Goal: Information Seeking & Learning: Learn about a topic

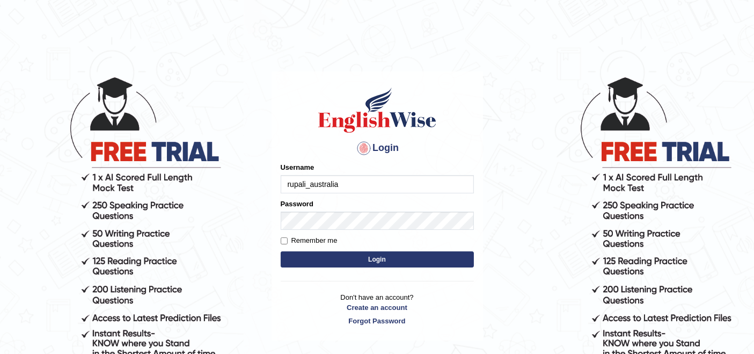
click at [369, 190] on input "rupali_australia" at bounding box center [377, 184] width 193 height 18
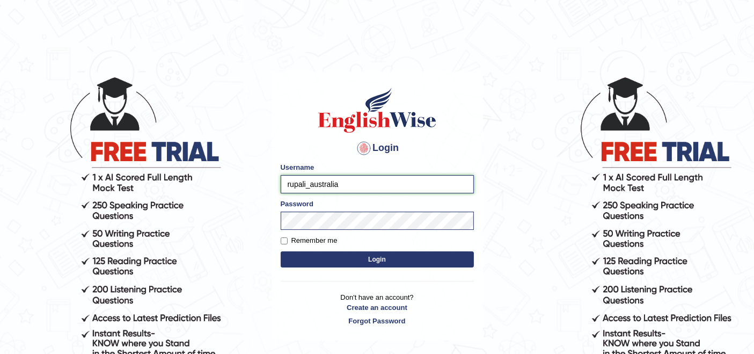
click at [378, 186] on input "rupali_australia" at bounding box center [377, 184] width 193 height 18
type input "vergilio"
click at [358, 262] on button "Login" at bounding box center [377, 259] width 193 height 16
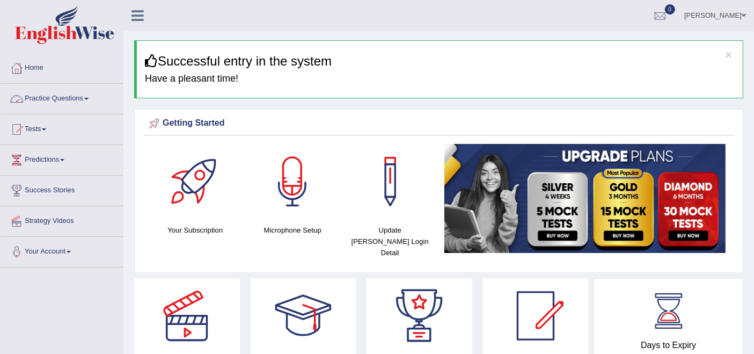
click at [81, 95] on link "Practice Questions" at bounding box center [62, 97] width 122 height 27
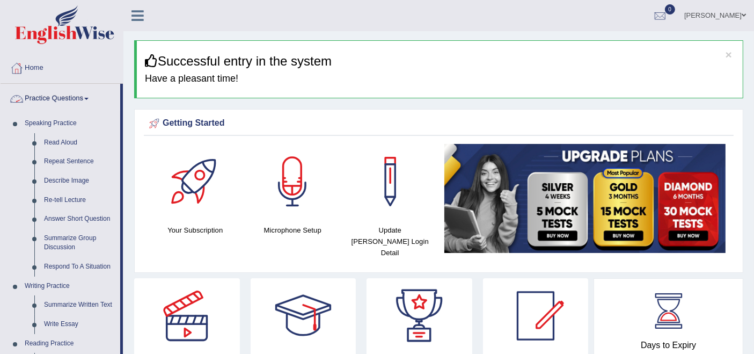
click at [81, 95] on link "Practice Questions" at bounding box center [61, 97] width 120 height 27
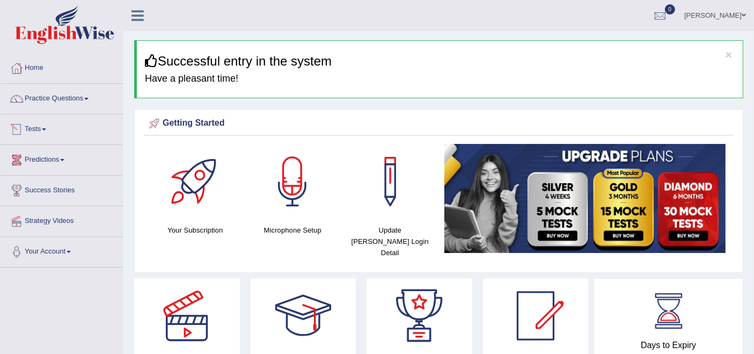
click at [46, 123] on link "Tests" at bounding box center [62, 127] width 122 height 27
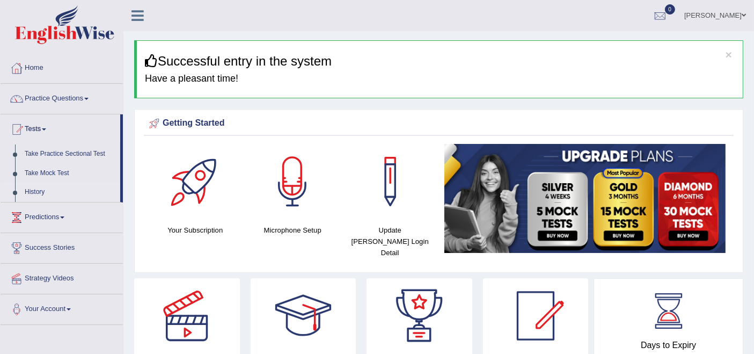
click at [35, 192] on link "History" at bounding box center [70, 191] width 100 height 19
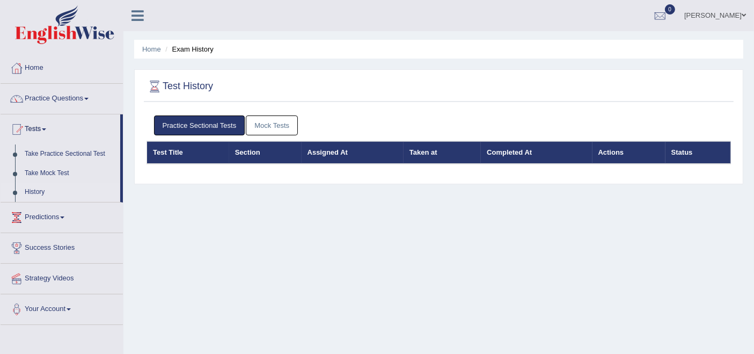
click at [265, 123] on link "Mock Tests" at bounding box center [272, 125] width 52 height 20
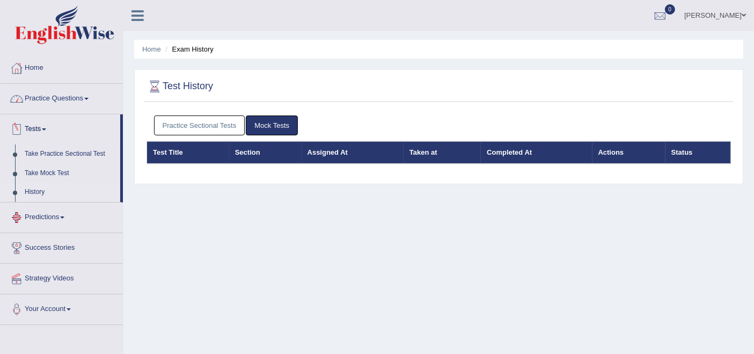
click at [65, 99] on link "Practice Questions" at bounding box center [62, 97] width 122 height 27
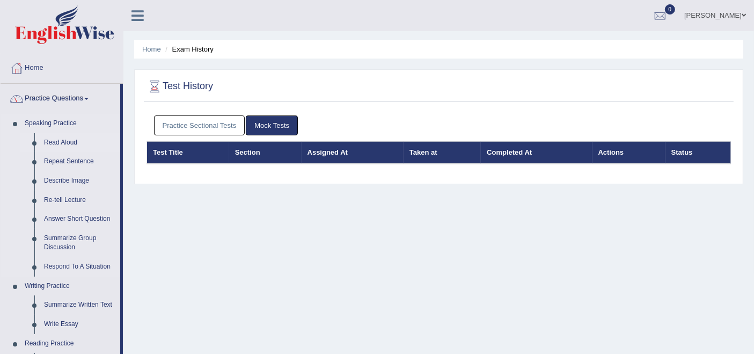
click at [62, 143] on link "Read Aloud" at bounding box center [79, 142] width 81 height 19
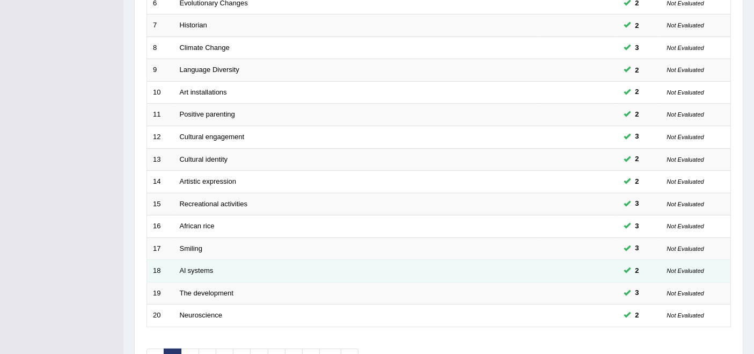
scroll to position [352, 0]
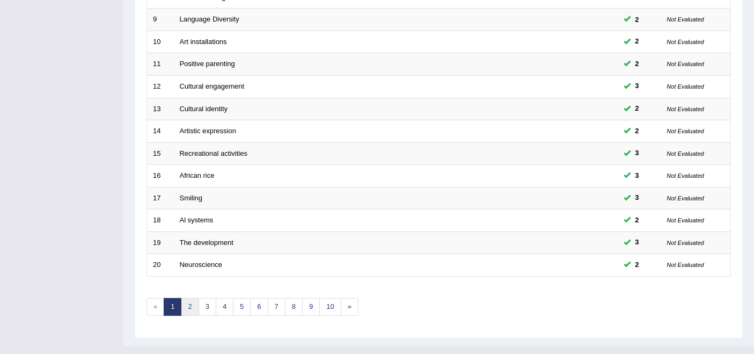
click at [187, 298] on link "2" at bounding box center [190, 307] width 18 height 18
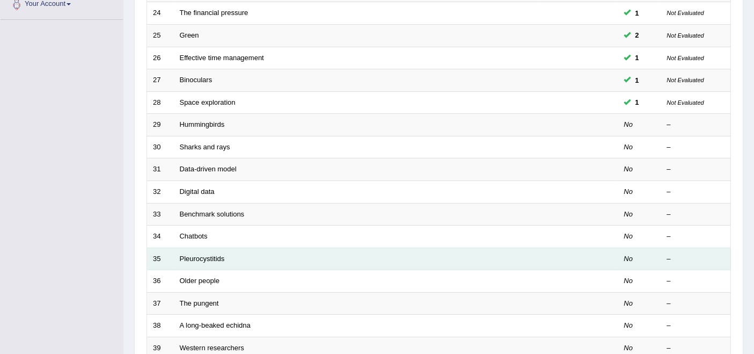
scroll to position [179, 0]
